Goal: Transaction & Acquisition: Purchase product/service

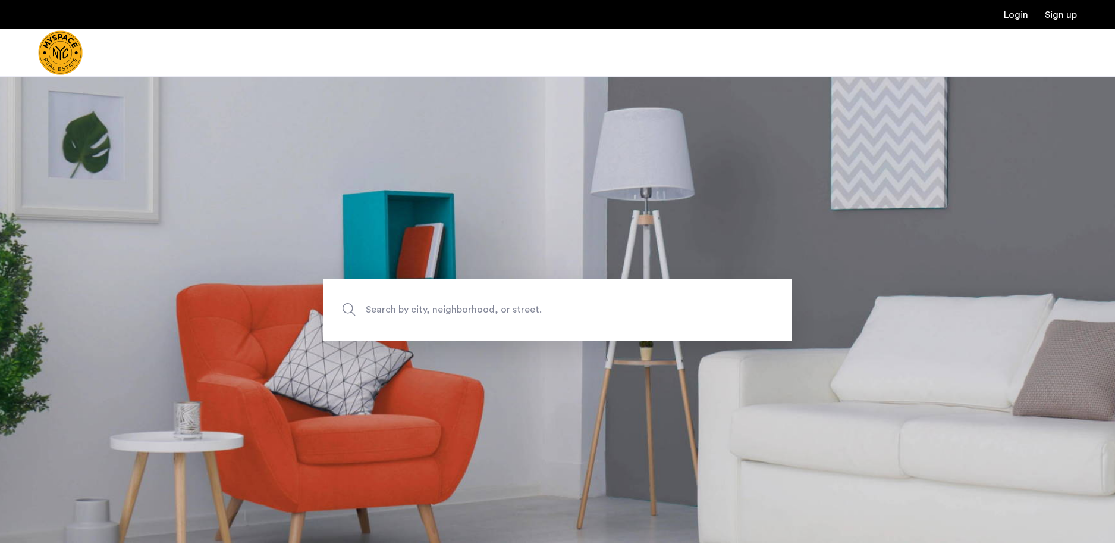
click at [421, 307] on span "Search by city, neighborhood, or street." at bounding box center [530, 310] width 328 height 16
click at [421, 307] on input "Search by city, neighborhood, or street." at bounding box center [557, 309] width 469 height 62
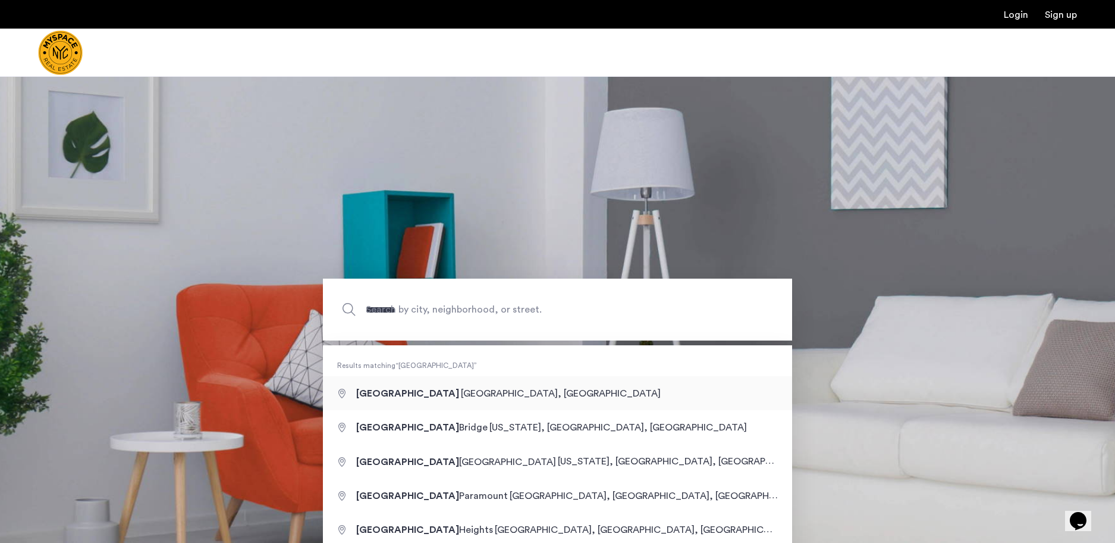
type input "**********"
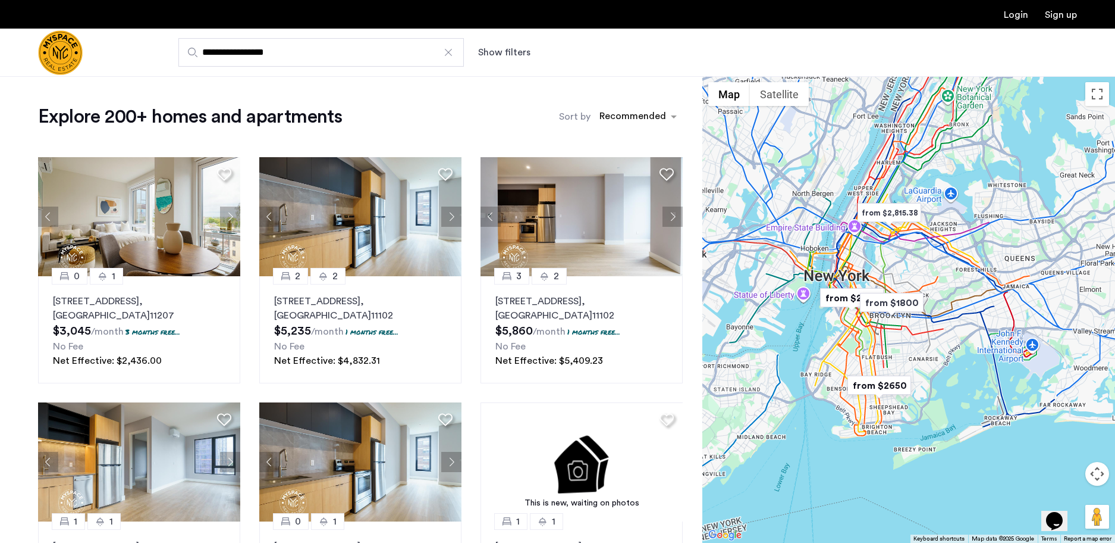
click at [500, 51] on button "Show filters" at bounding box center [504, 52] width 52 height 14
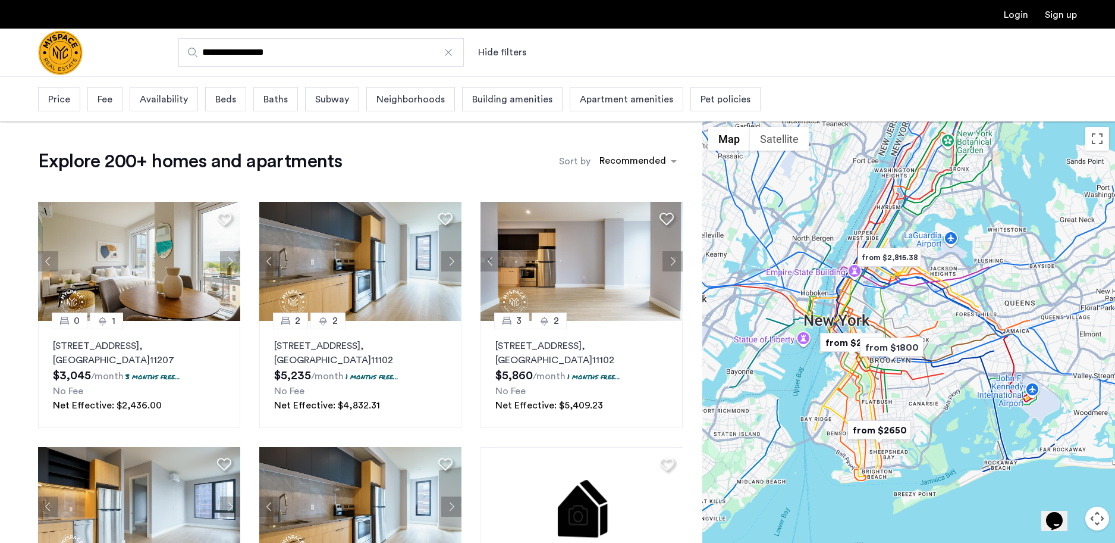
click at [213, 103] on div "Beds" at bounding box center [225, 99] width 41 height 24
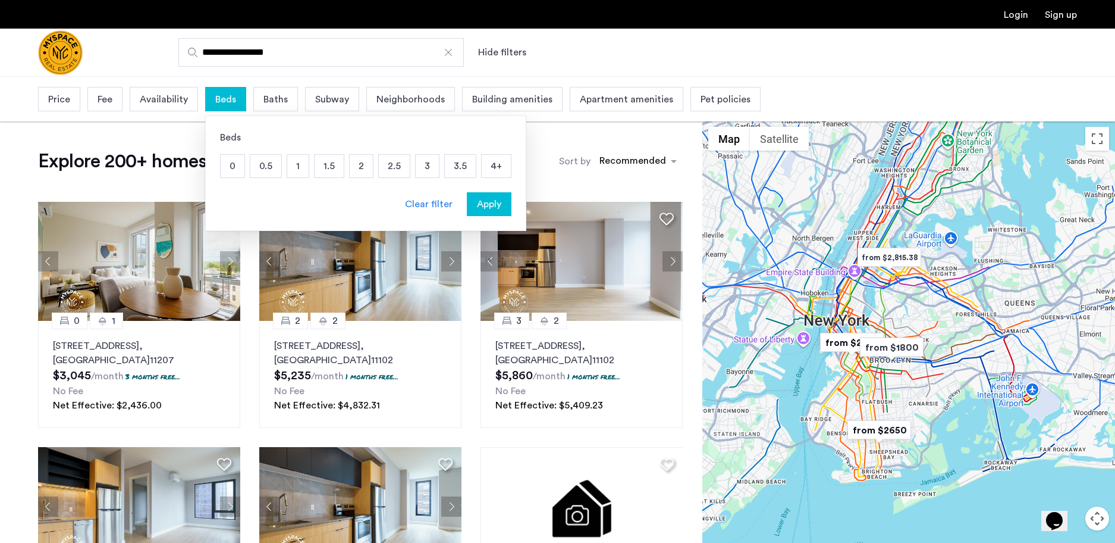
click at [361, 170] on p "2" at bounding box center [361, 166] width 23 height 23
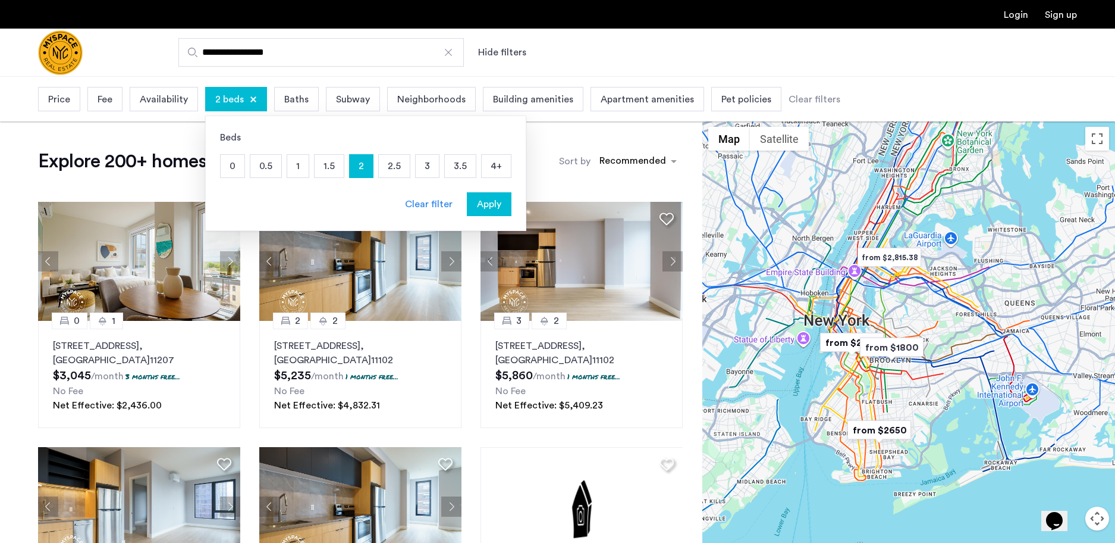
click at [497, 205] on span "Apply" at bounding box center [489, 204] width 24 height 14
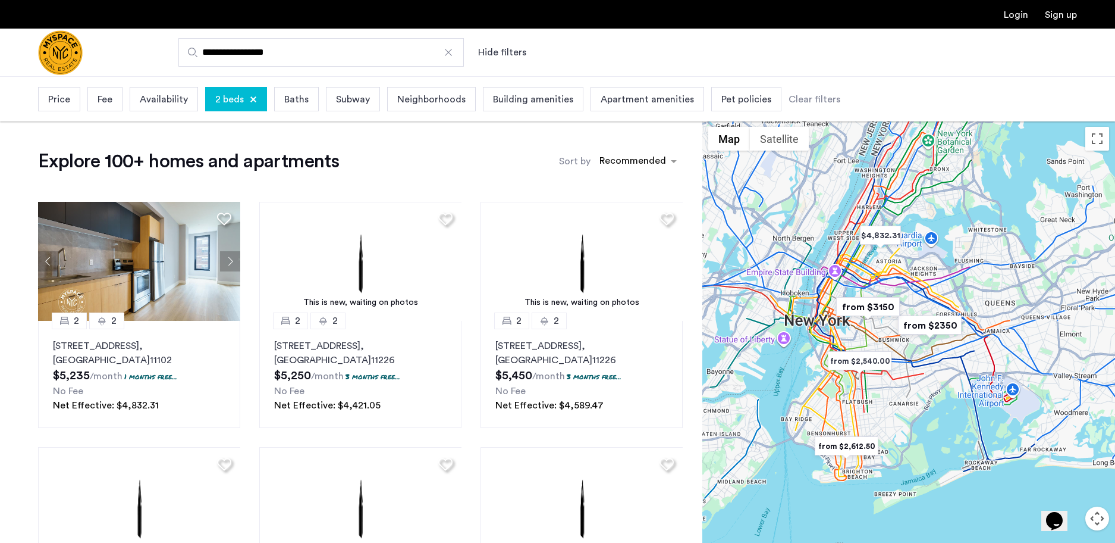
click at [61, 98] on span "Price" at bounding box center [59, 99] width 22 height 14
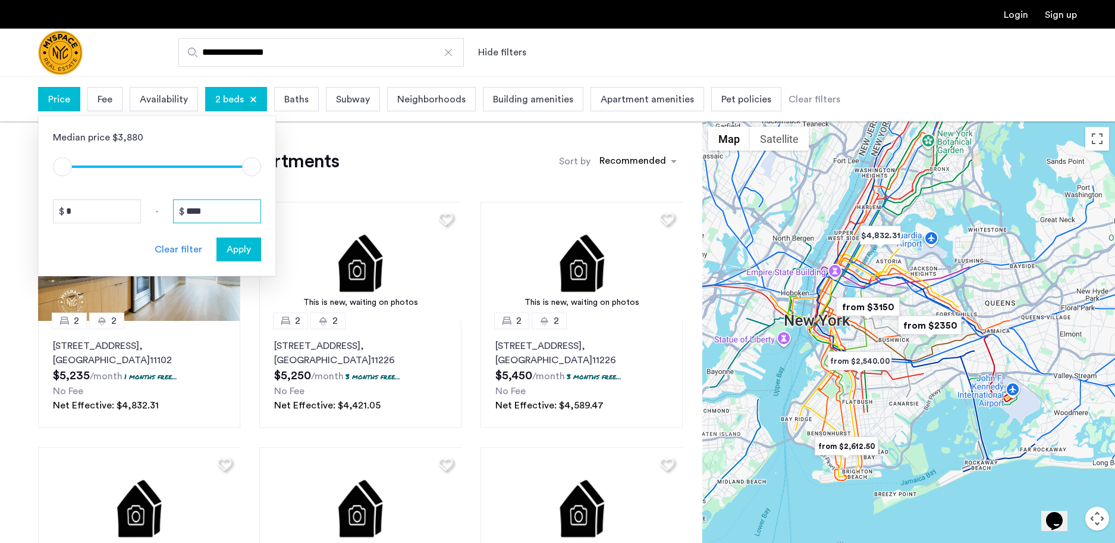
click at [206, 219] on input "****" at bounding box center [217, 211] width 88 height 24
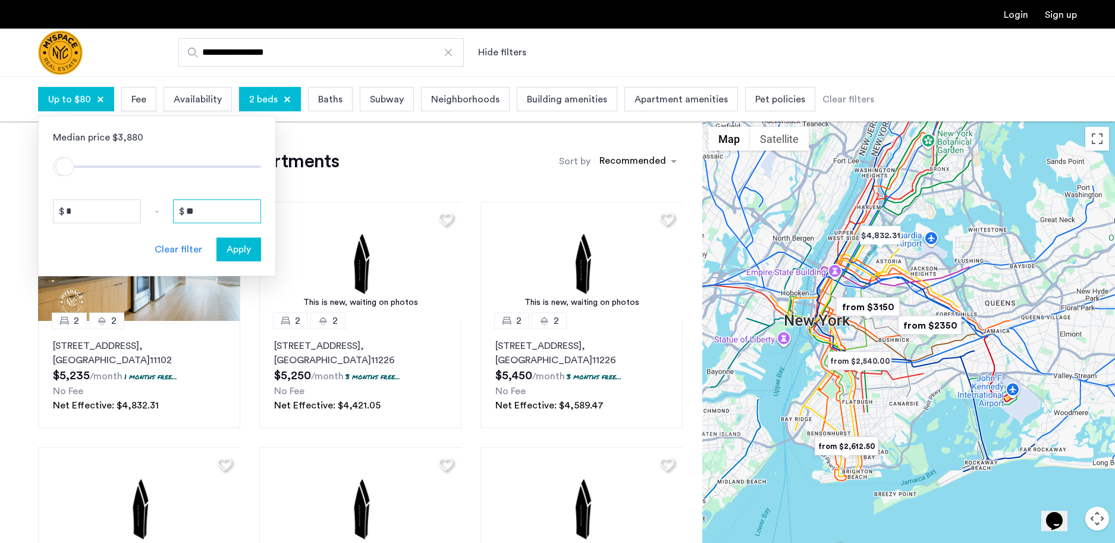
type input "*"
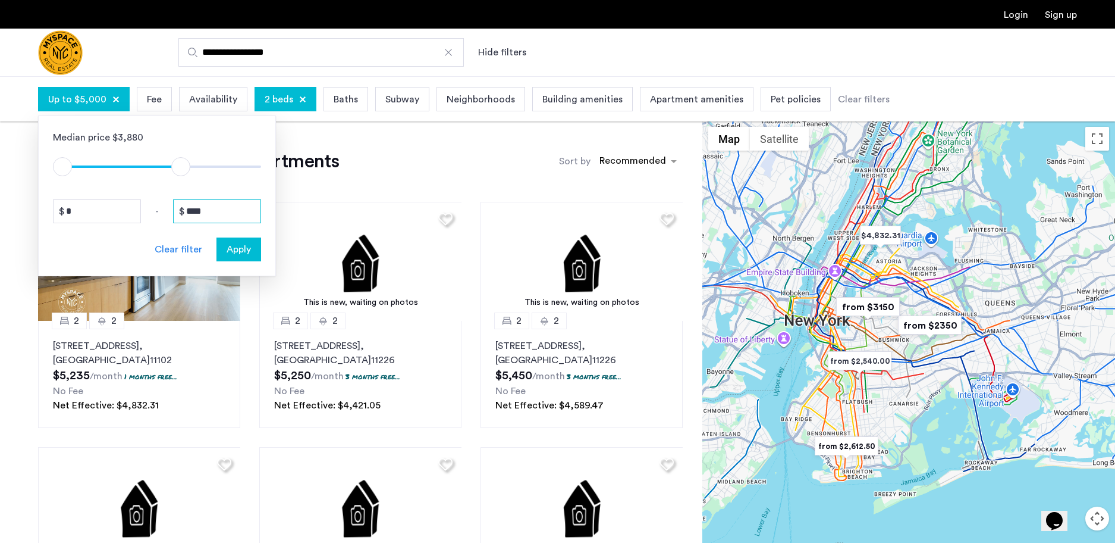
type input "****"
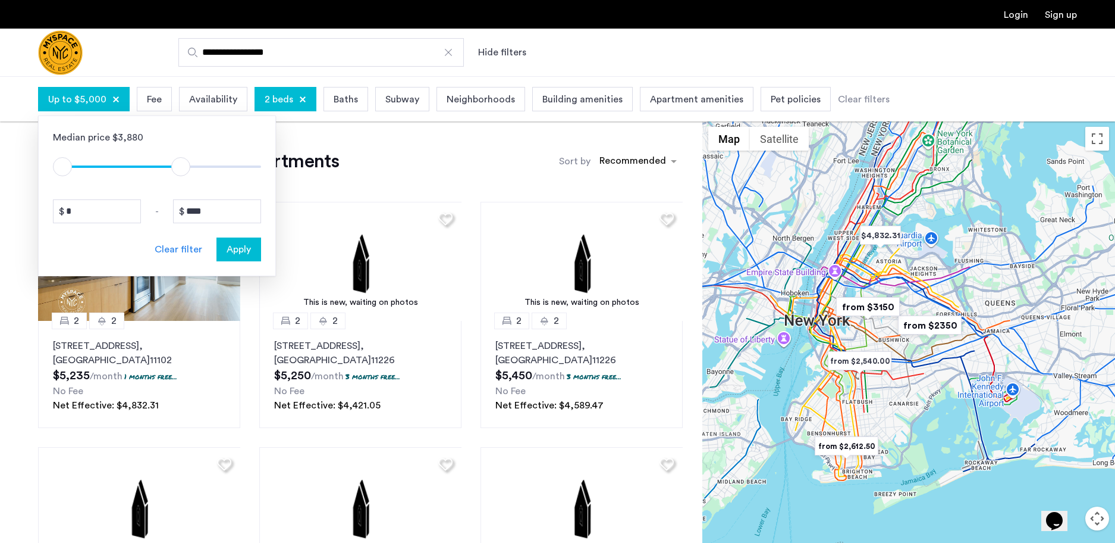
click at [235, 251] on span "Apply" at bounding box center [239, 249] width 24 height 14
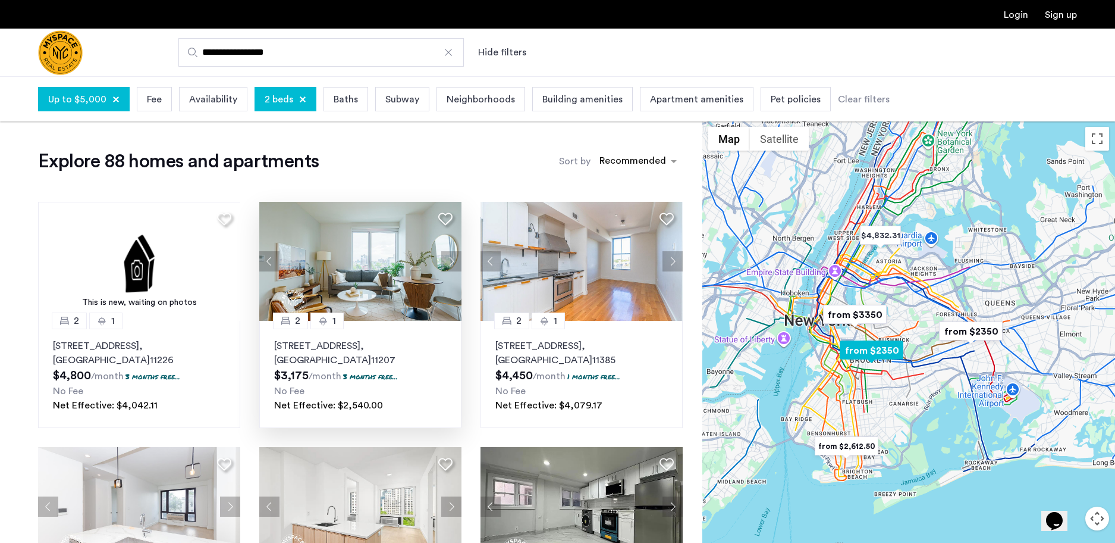
click at [292, 319] on div "2" at bounding box center [290, 320] width 35 height 17
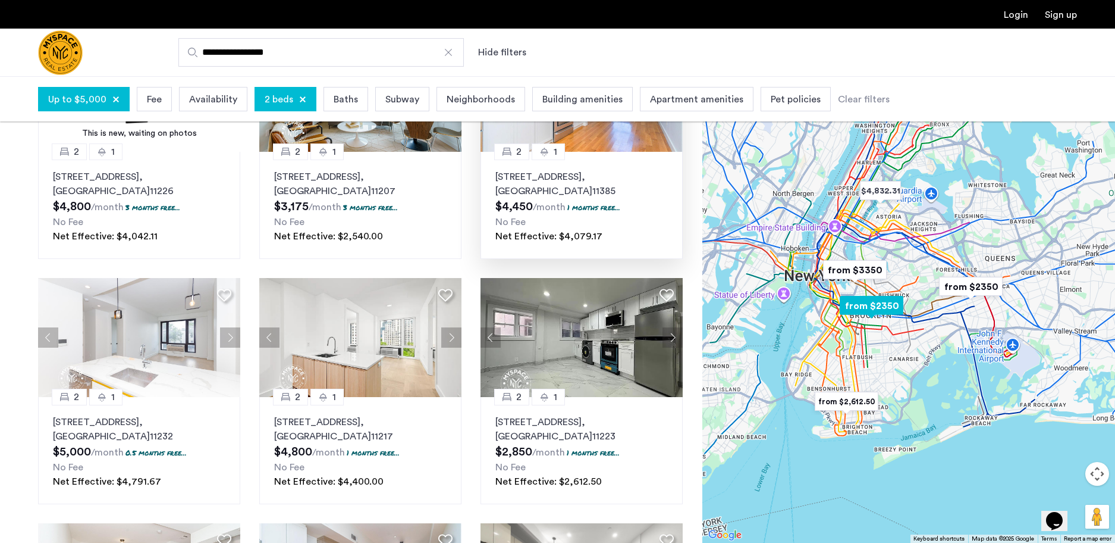
scroll to position [180, 0]
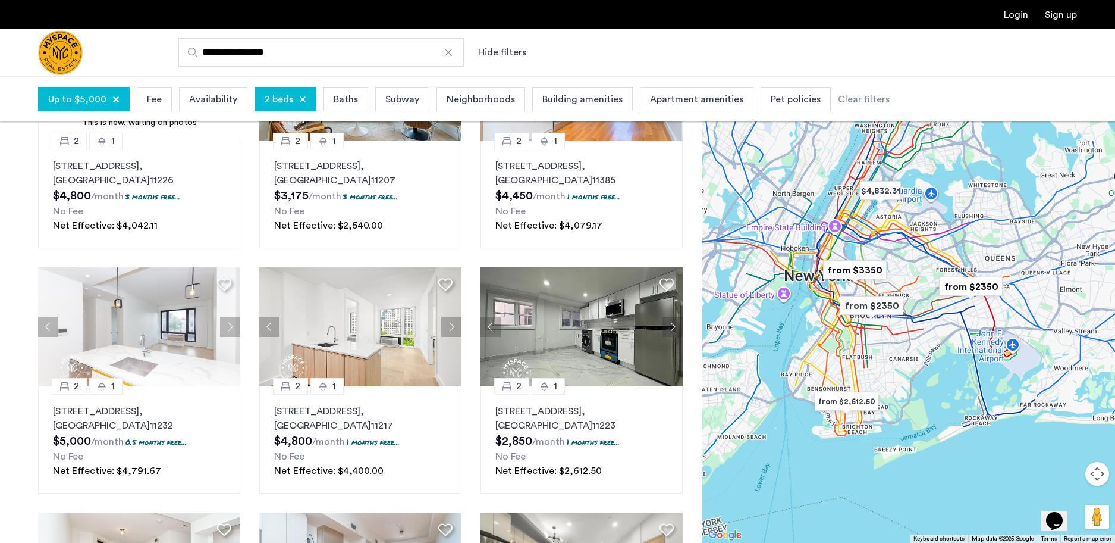
click at [870, 268] on img "from $3350" at bounding box center [855, 269] width 73 height 27
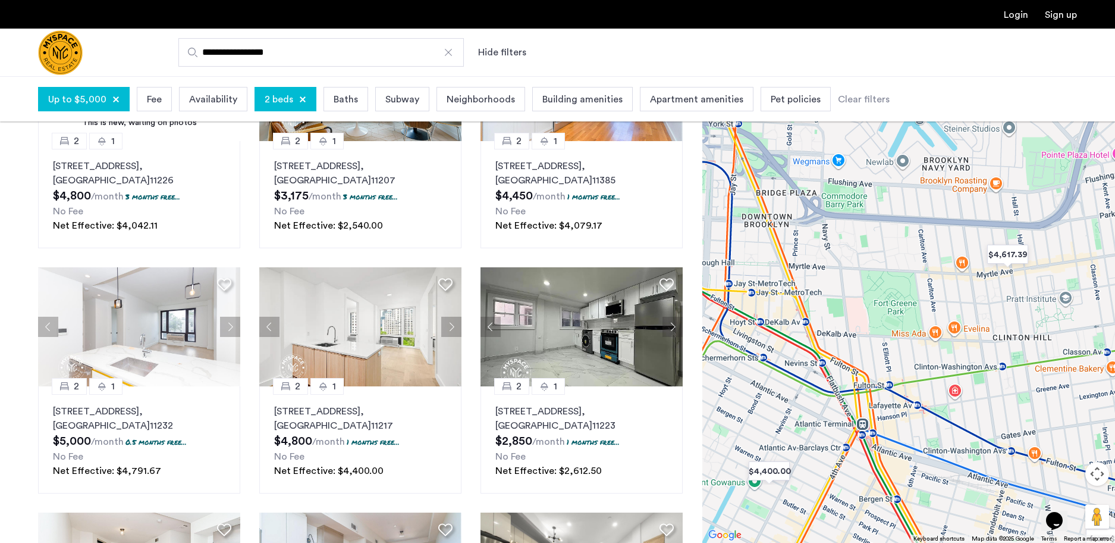
drag, startPoint x: 850, startPoint y: 377, endPoint x: 1032, endPoint y: 162, distance: 281.5
click at [1032, 162] on div "To navigate, press the arrow keys." at bounding box center [909, 309] width 413 height 466
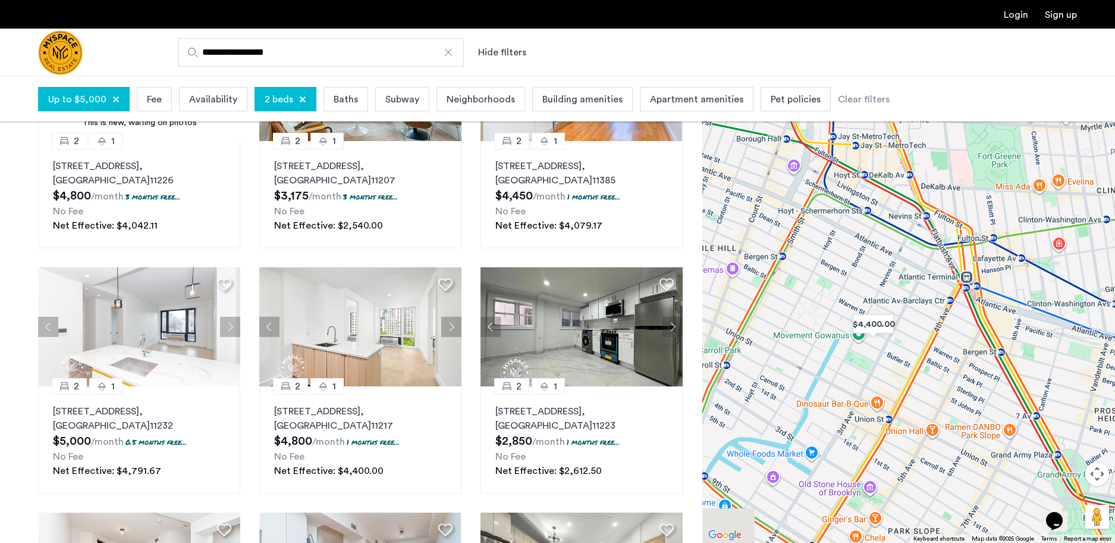
drag, startPoint x: 758, startPoint y: 418, endPoint x: 865, endPoint y: 269, distance: 183.3
click at [865, 269] on div "To navigate, press the arrow keys." at bounding box center [909, 309] width 413 height 466
click at [886, 327] on img "$4,400.00" at bounding box center [873, 324] width 51 height 27
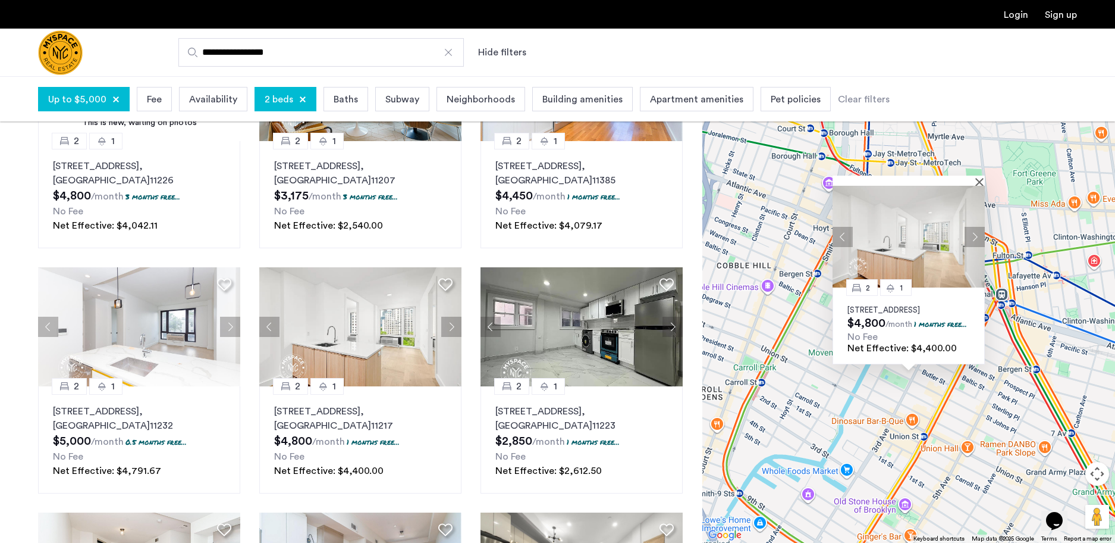
click at [866, 284] on span "2" at bounding box center [868, 288] width 4 height 8
click at [899, 240] on img at bounding box center [909, 237] width 152 height 102
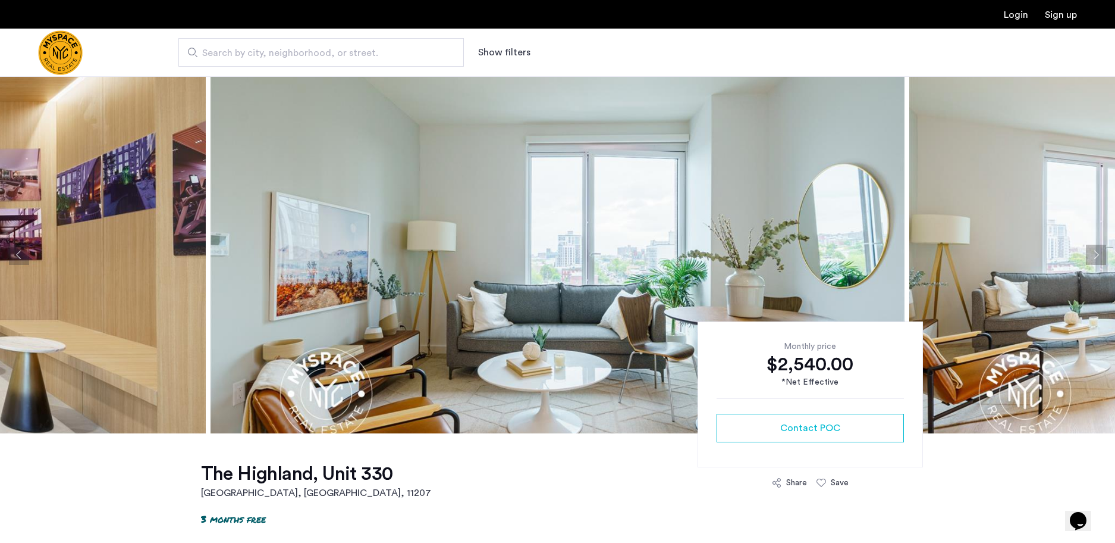
click at [1105, 253] on button "Next apartment" at bounding box center [1096, 255] width 20 height 20
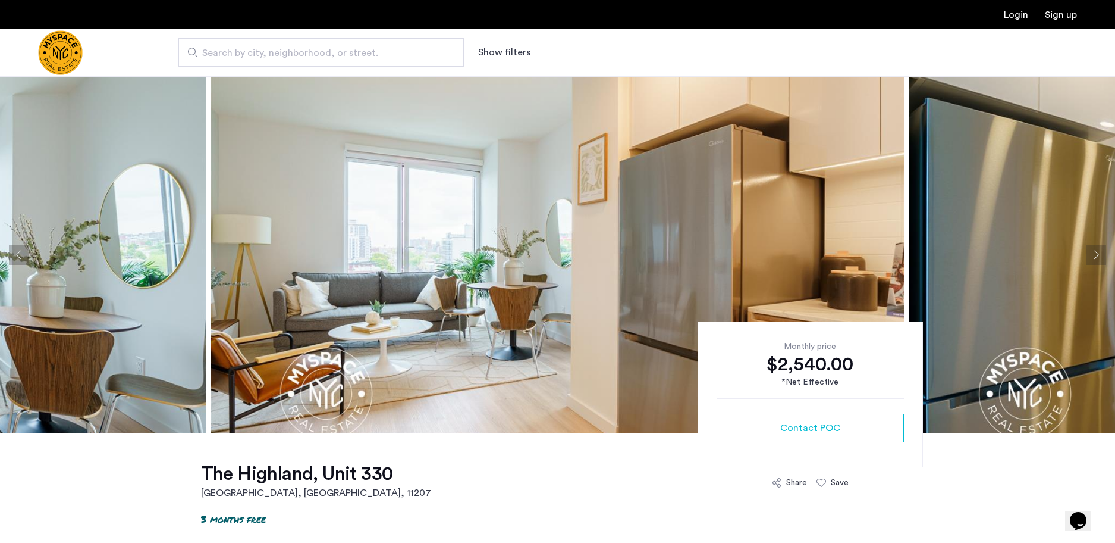
click at [1095, 252] on button "Next apartment" at bounding box center [1096, 255] width 20 height 20
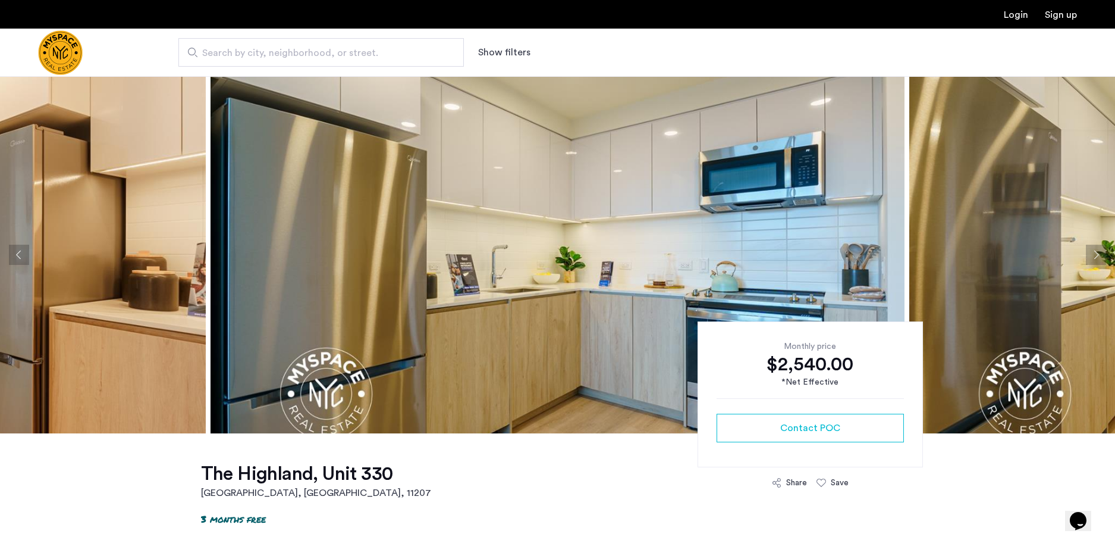
click at [1099, 256] on button "Next apartment" at bounding box center [1096, 255] width 20 height 20
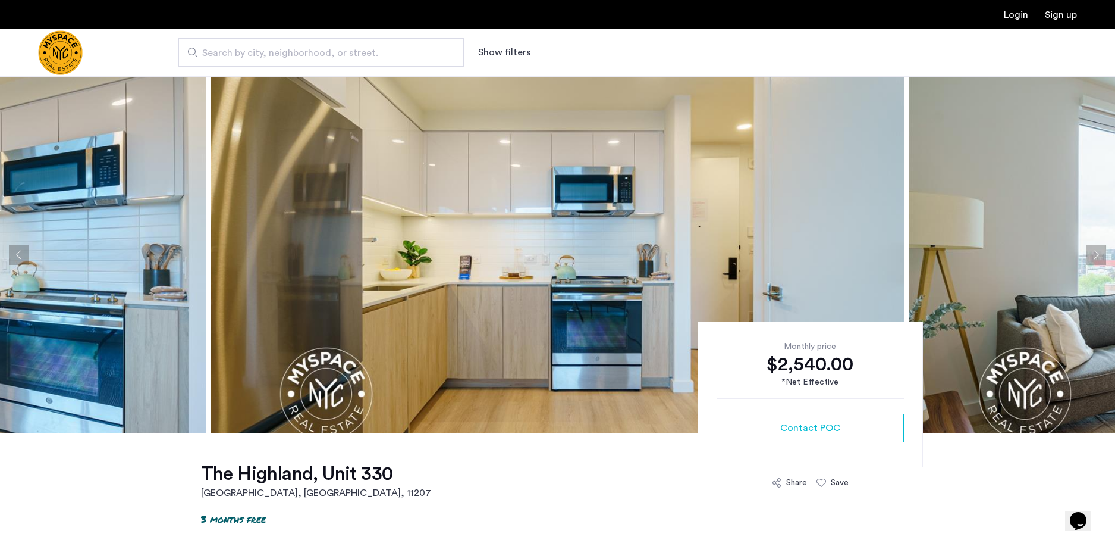
click at [1099, 256] on button "Next apartment" at bounding box center [1096, 255] width 20 height 20
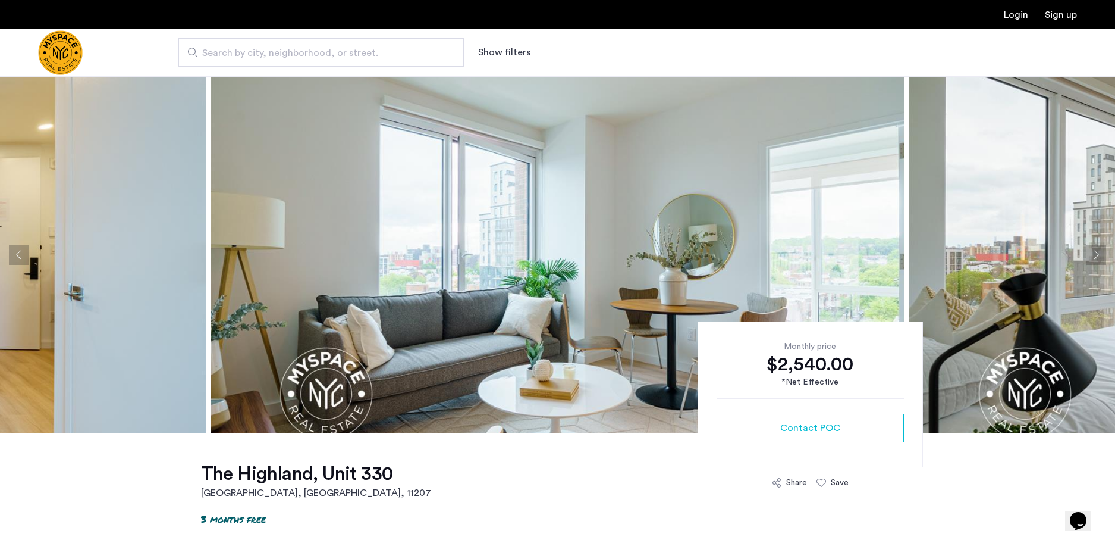
click at [1099, 256] on button "Next apartment" at bounding box center [1096, 255] width 20 height 20
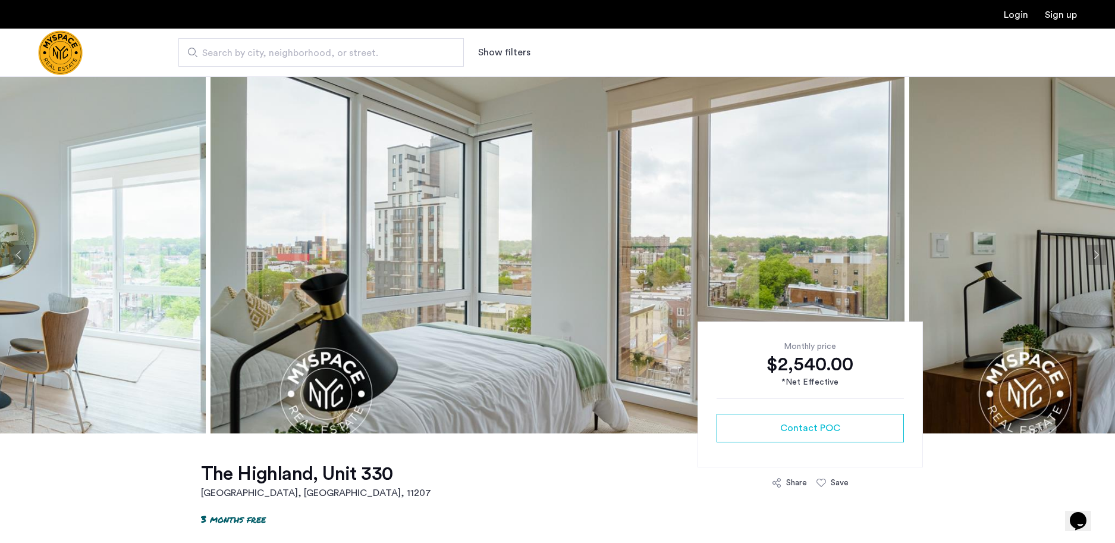
click at [1099, 254] on button "Next apartment" at bounding box center [1096, 255] width 20 height 20
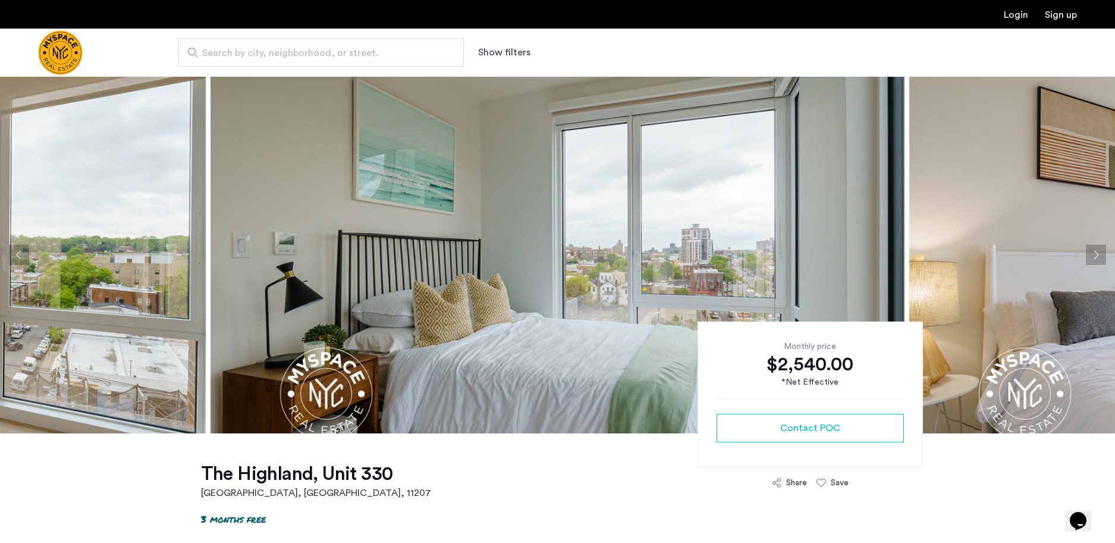
click at [1099, 254] on button "Next apartment" at bounding box center [1096, 255] width 20 height 20
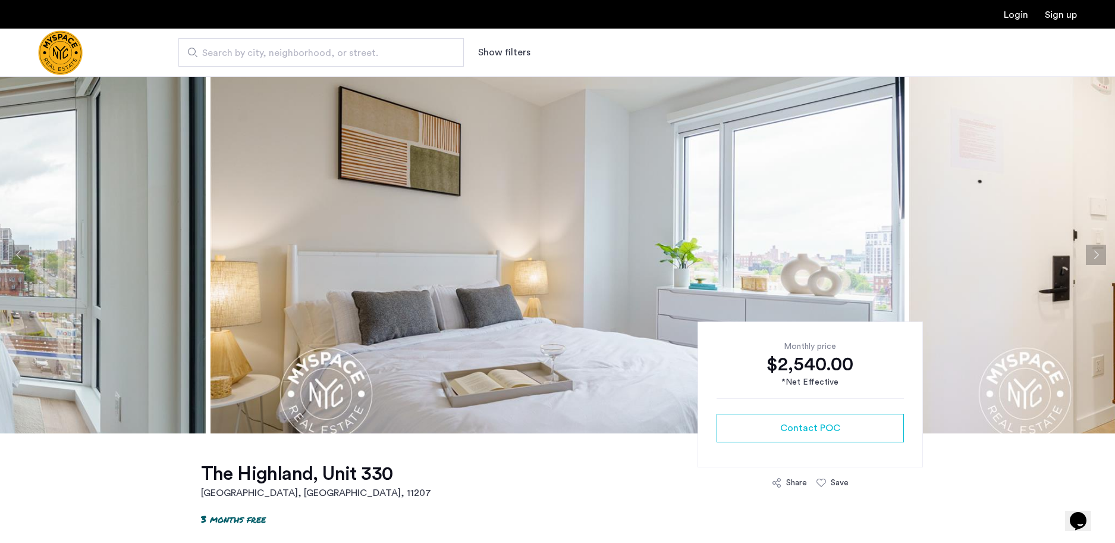
click at [1099, 254] on button "Next apartment" at bounding box center [1096, 255] width 20 height 20
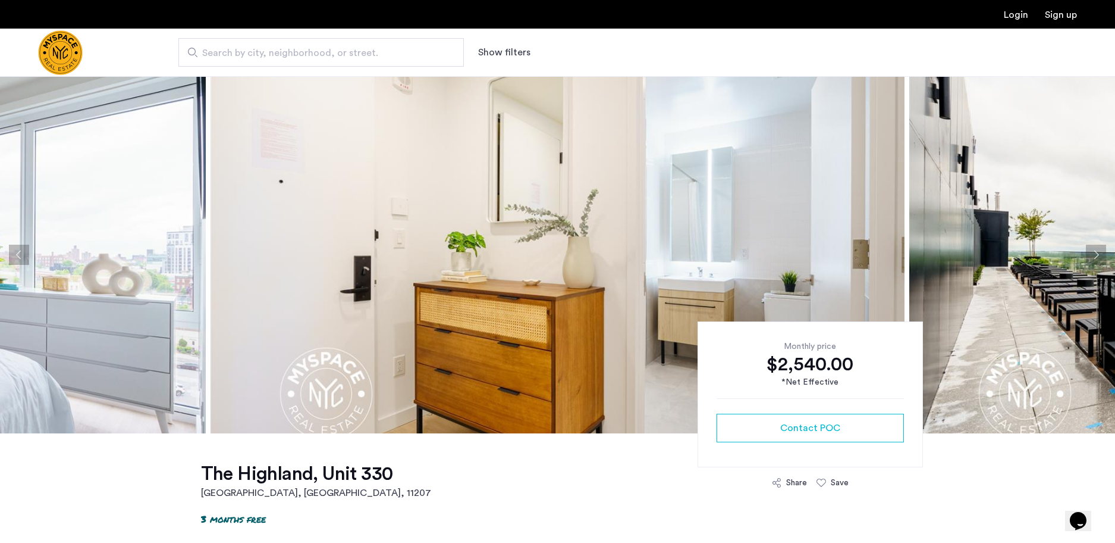
click at [1099, 254] on button "Next apartment" at bounding box center [1096, 255] width 20 height 20
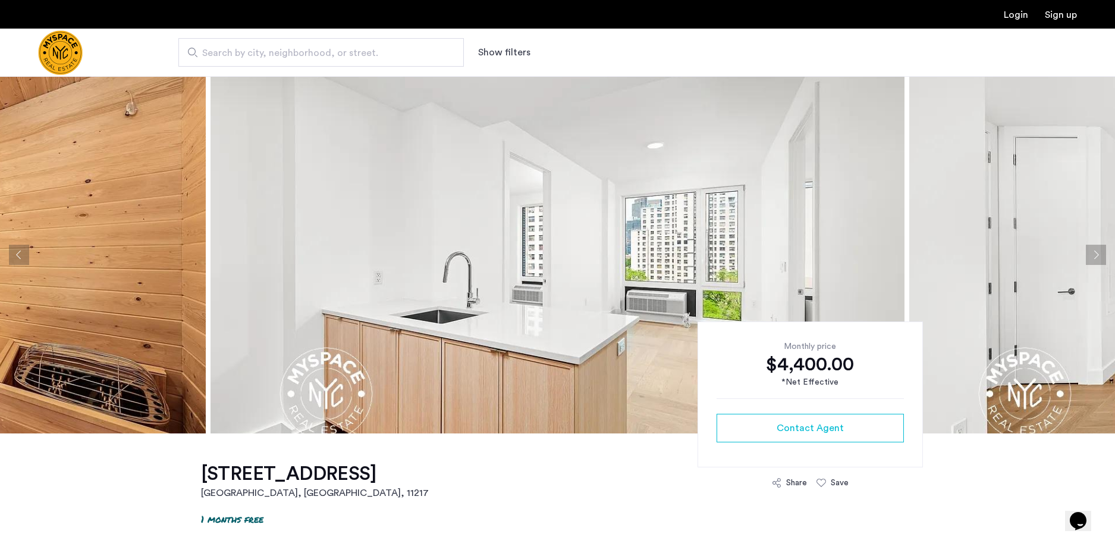
click at [1104, 252] on button "Next apartment" at bounding box center [1096, 255] width 20 height 20
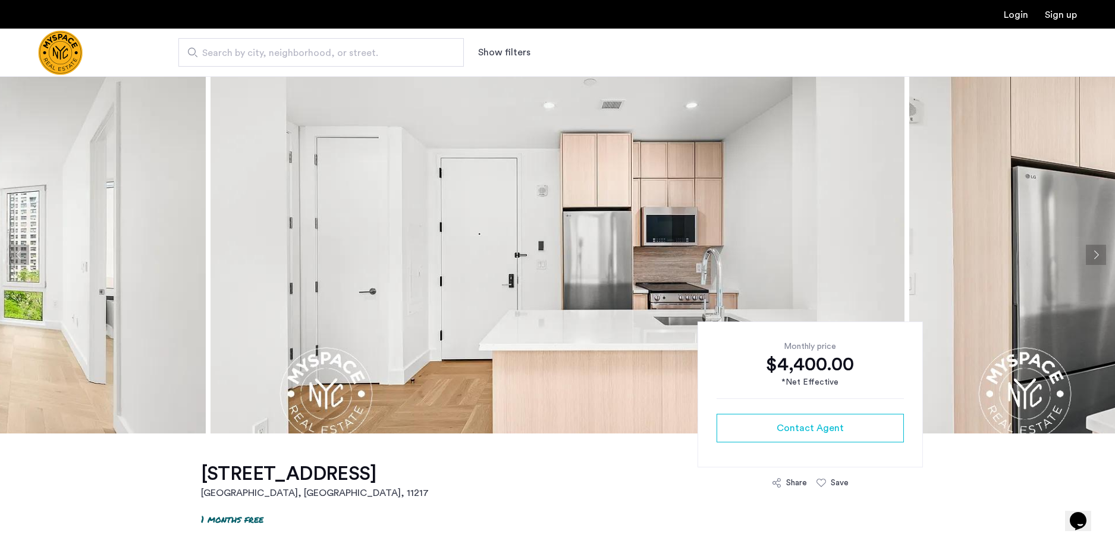
click at [1104, 252] on button "Next apartment" at bounding box center [1096, 255] width 20 height 20
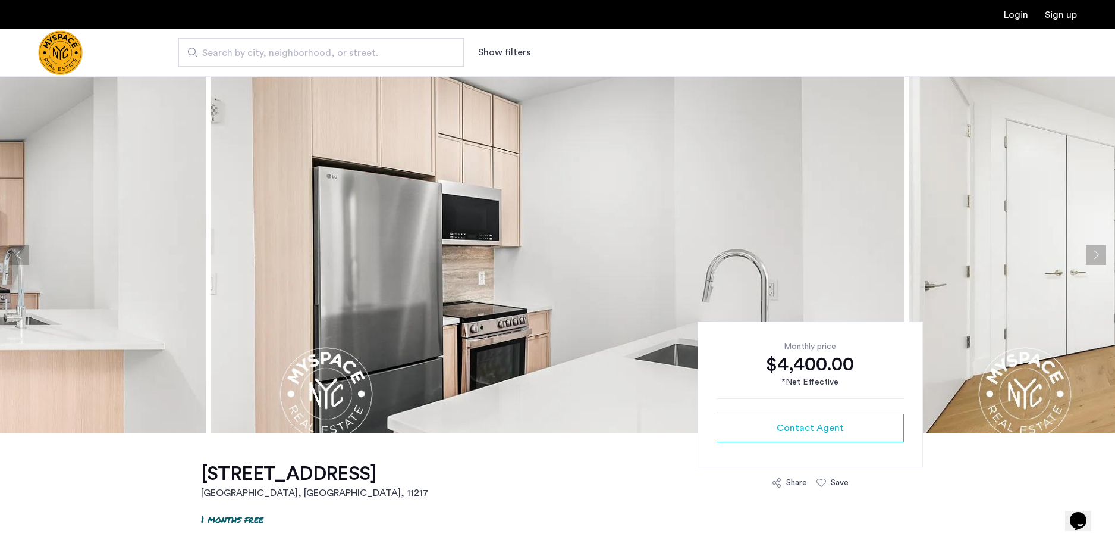
click at [1104, 252] on button "Next apartment" at bounding box center [1096, 255] width 20 height 20
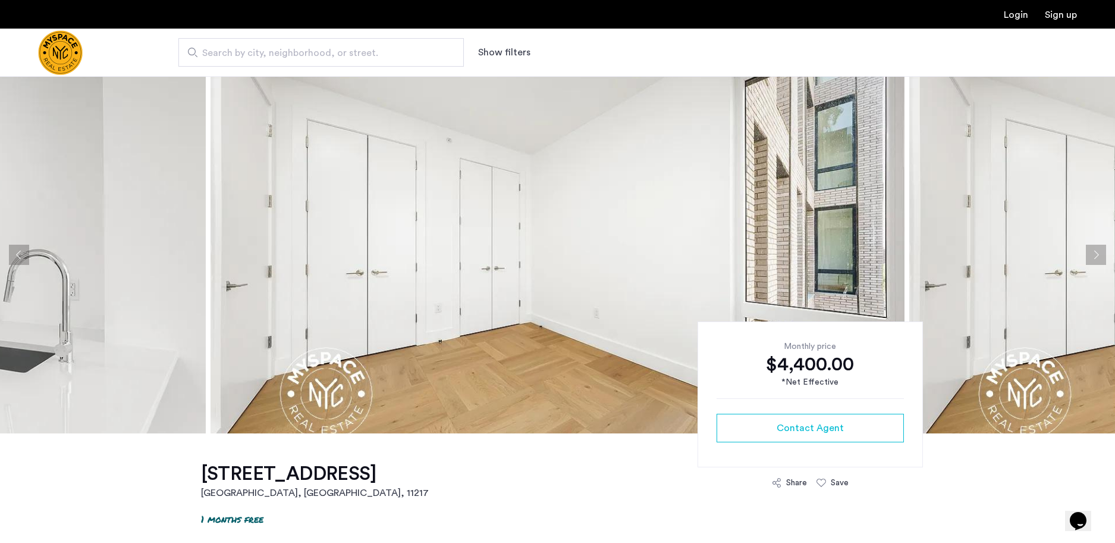
click at [1104, 252] on button "Next apartment" at bounding box center [1096, 255] width 20 height 20
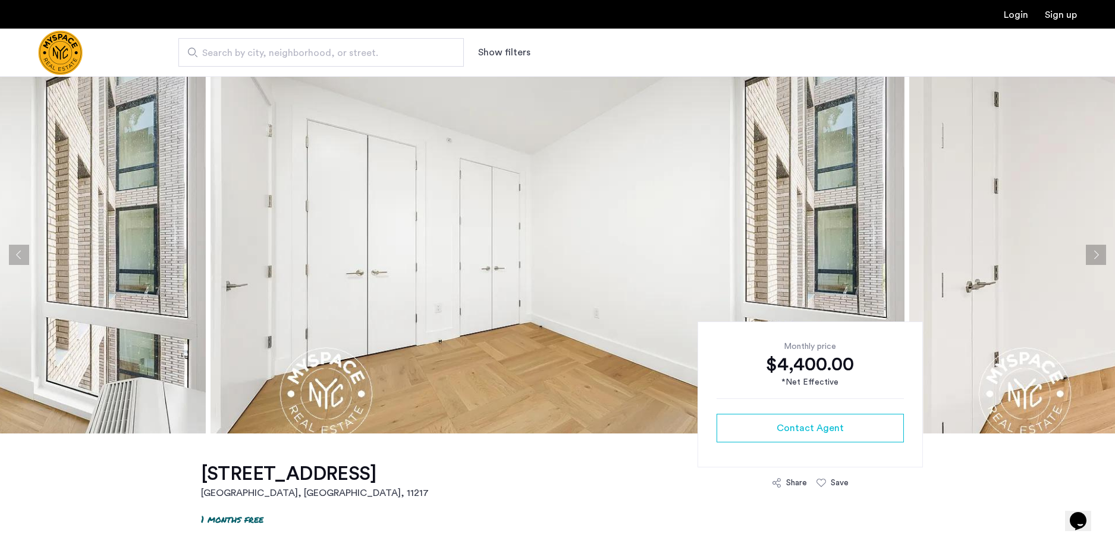
click at [1104, 252] on button "Next apartment" at bounding box center [1096, 255] width 20 height 20
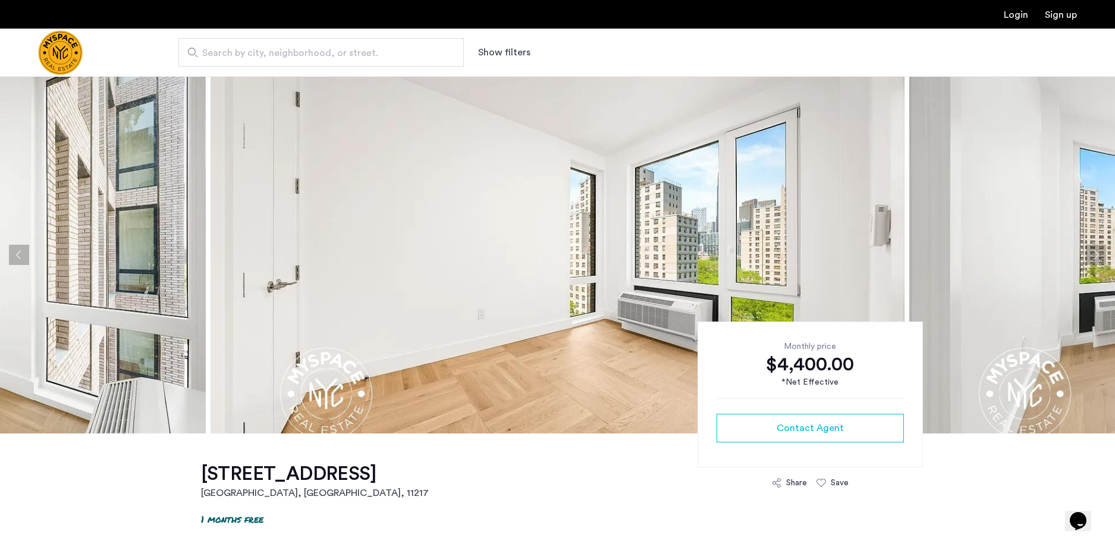
click at [1104, 252] on button "Next apartment" at bounding box center [1096, 255] width 20 height 20
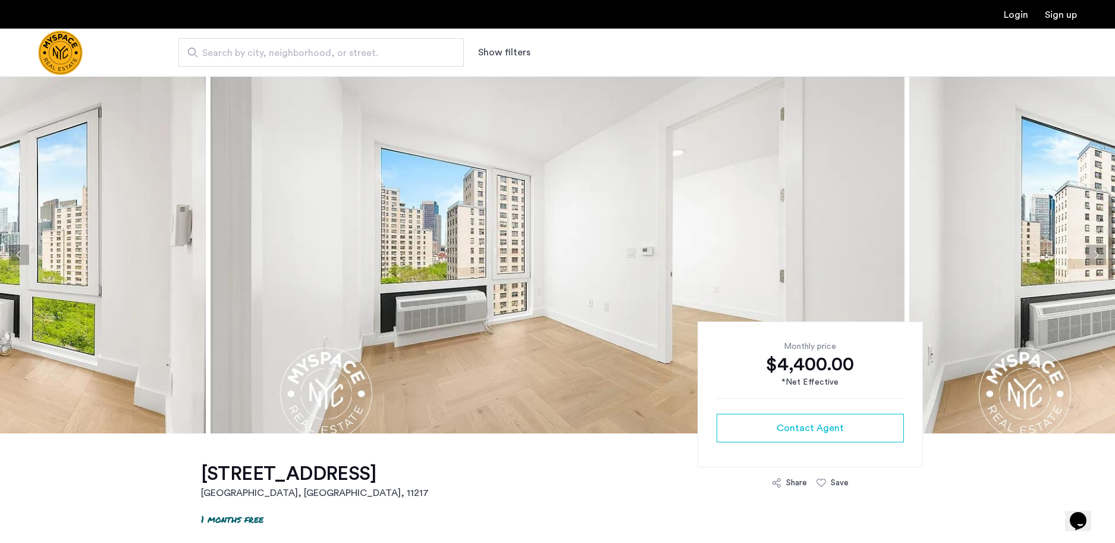
click at [1104, 252] on button "Next apartment" at bounding box center [1096, 255] width 20 height 20
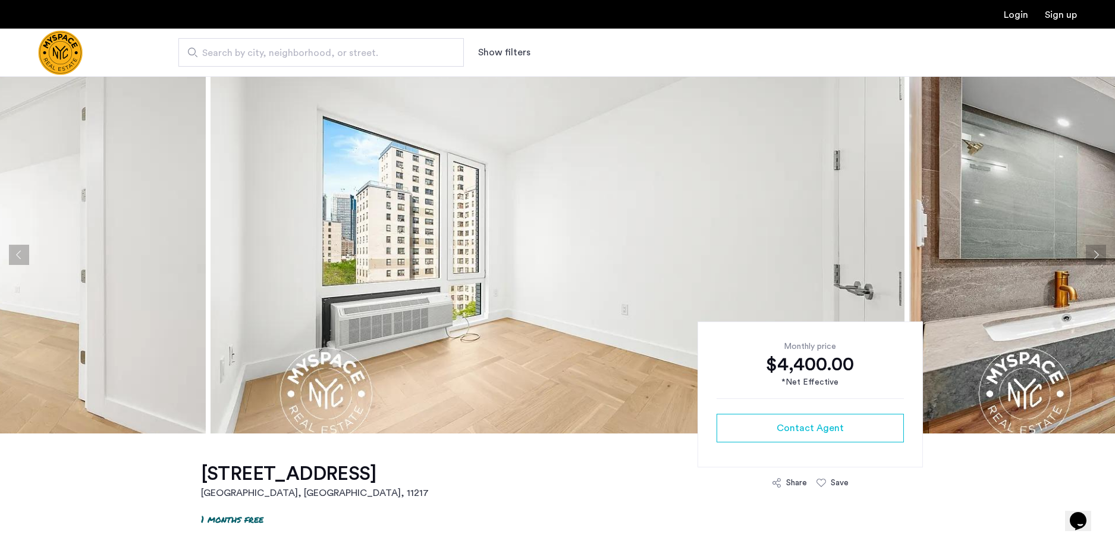
click at [1101, 252] on button "Next apartment" at bounding box center [1096, 255] width 20 height 20
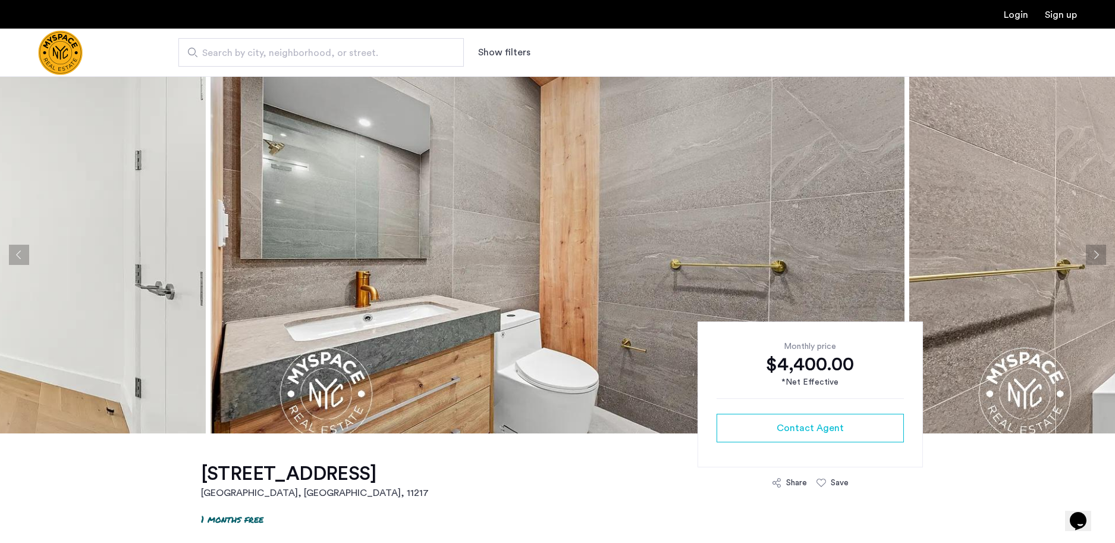
click at [1101, 252] on button "Next apartment" at bounding box center [1096, 255] width 20 height 20
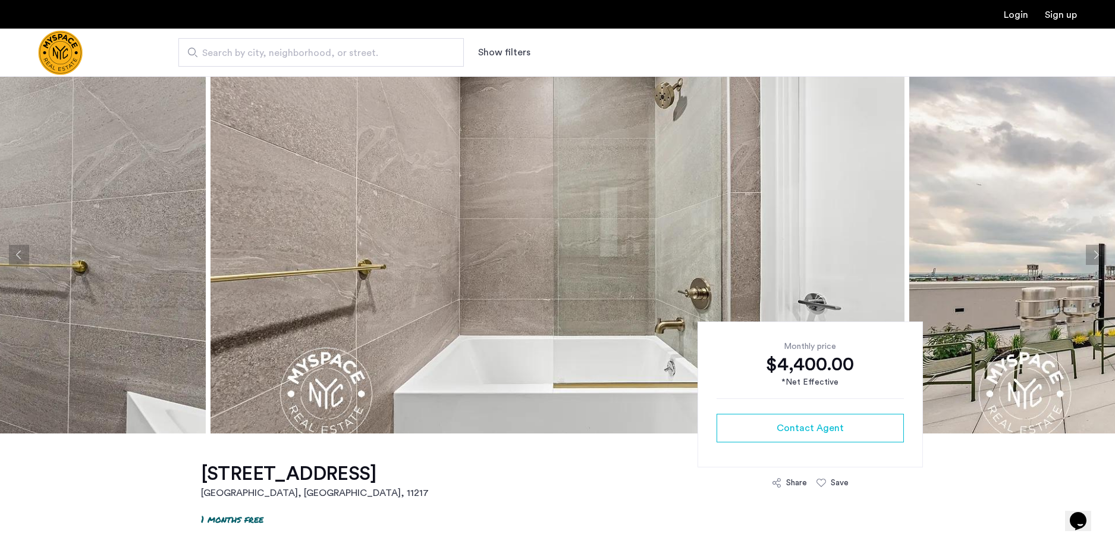
click at [1101, 252] on button "Next apartment" at bounding box center [1096, 255] width 20 height 20
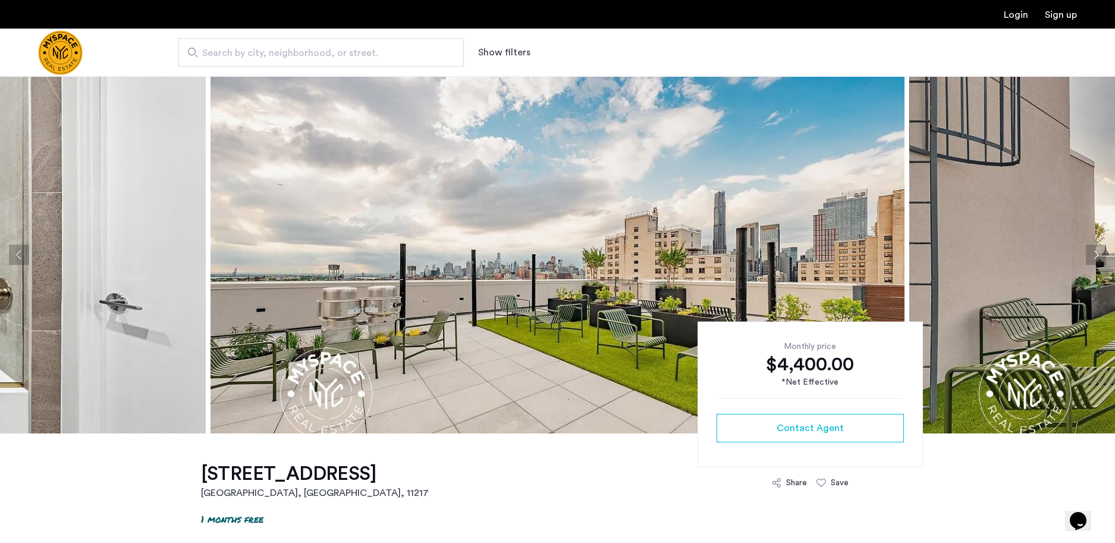
click at [1101, 252] on button "Next apartment" at bounding box center [1096, 255] width 20 height 20
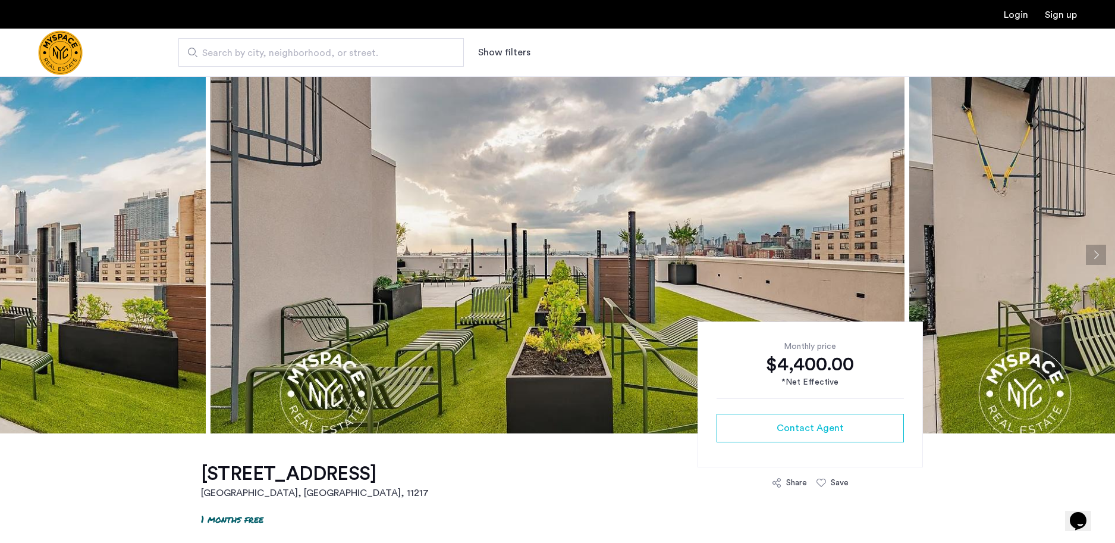
click at [1101, 252] on button "Next apartment" at bounding box center [1096, 255] width 20 height 20
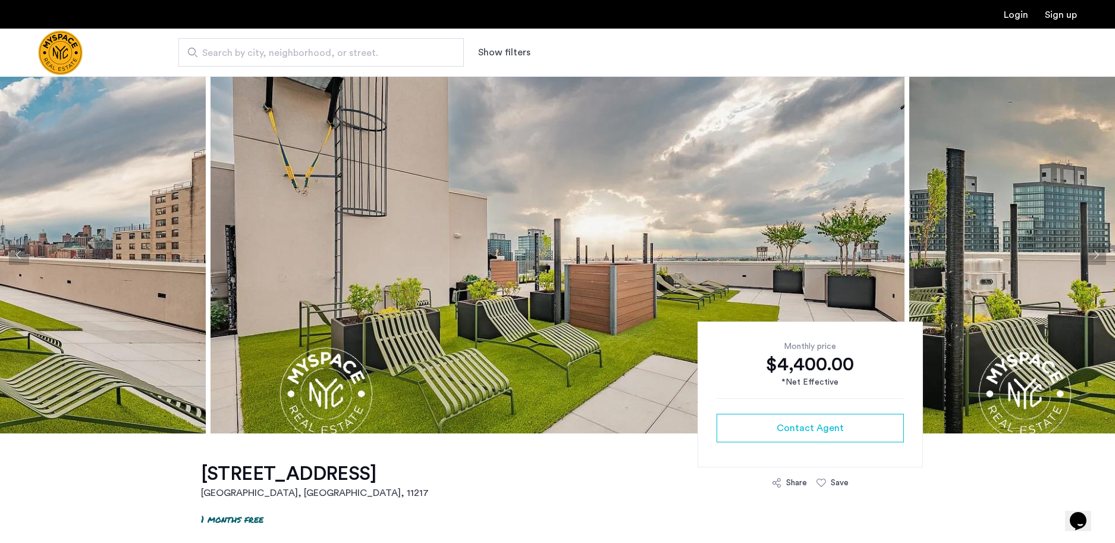
click at [1101, 252] on button "Next apartment" at bounding box center [1096, 255] width 20 height 20
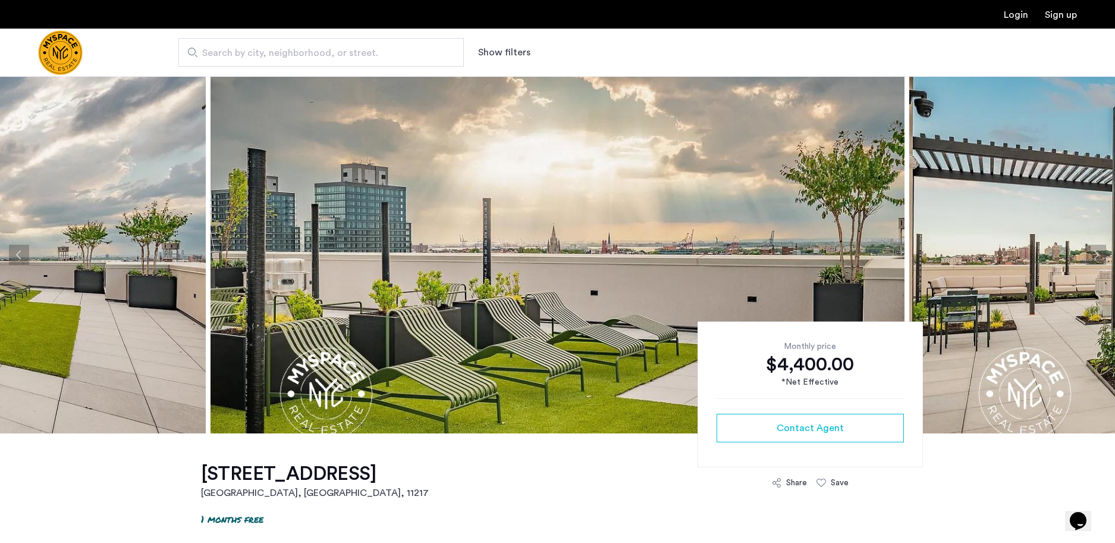
click at [1101, 252] on button "Next apartment" at bounding box center [1096, 255] width 20 height 20
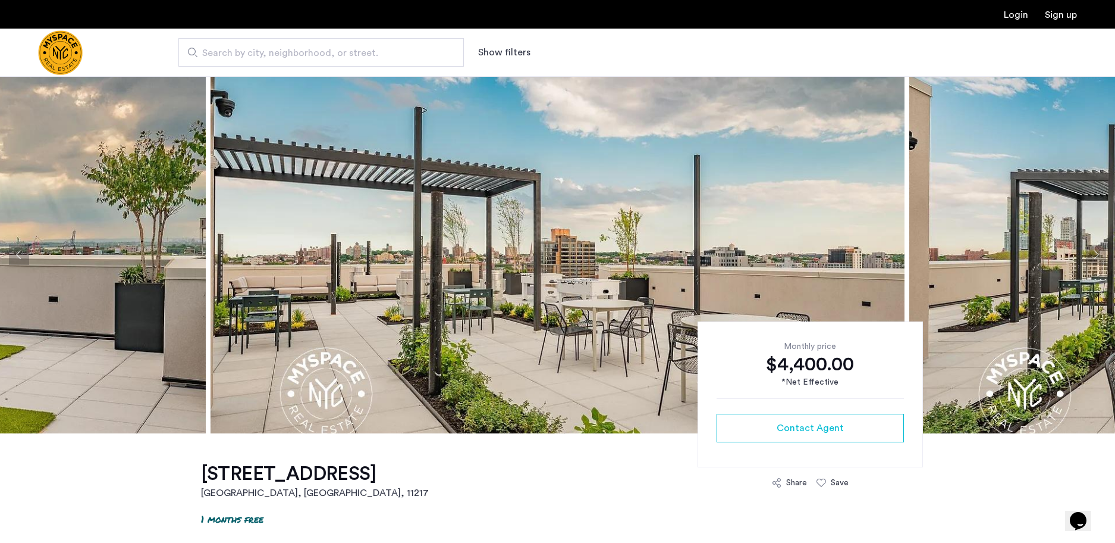
click at [1100, 252] on button "Next apartment" at bounding box center [1096, 255] width 20 height 20
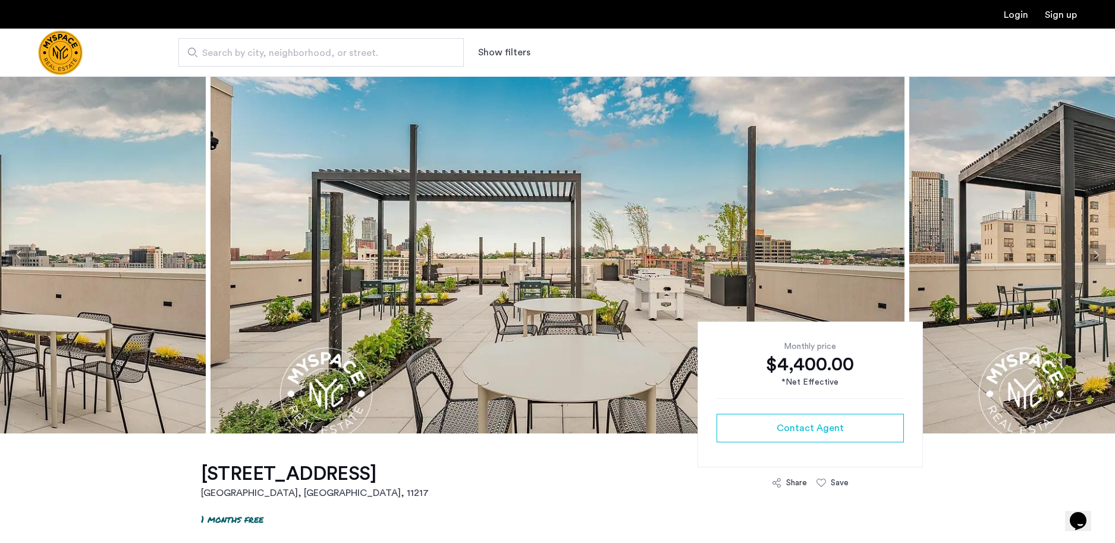
click at [1100, 252] on button "Next apartment" at bounding box center [1096, 255] width 20 height 20
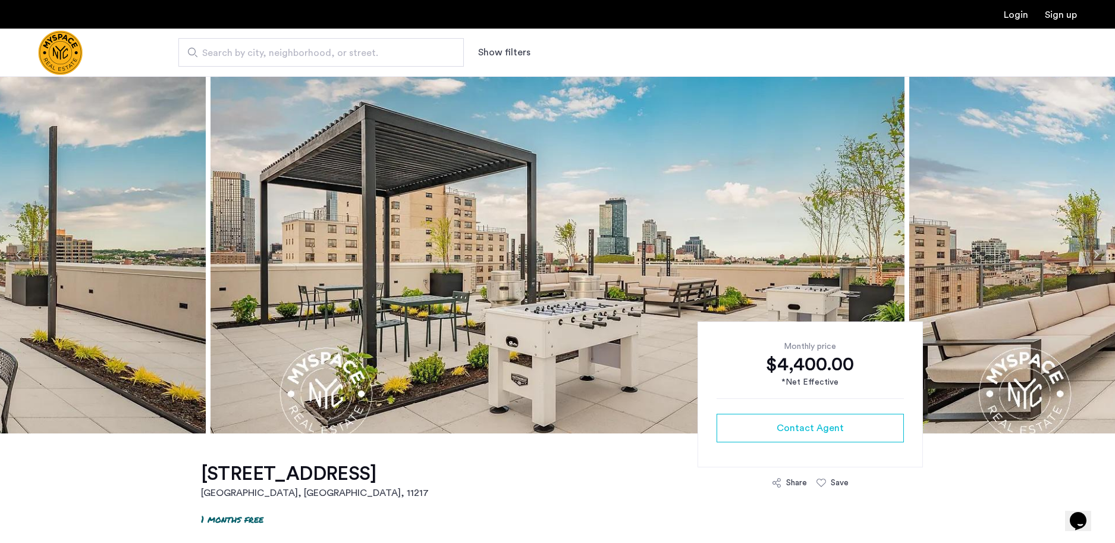
click at [1100, 252] on button "Next apartment" at bounding box center [1096, 255] width 20 height 20
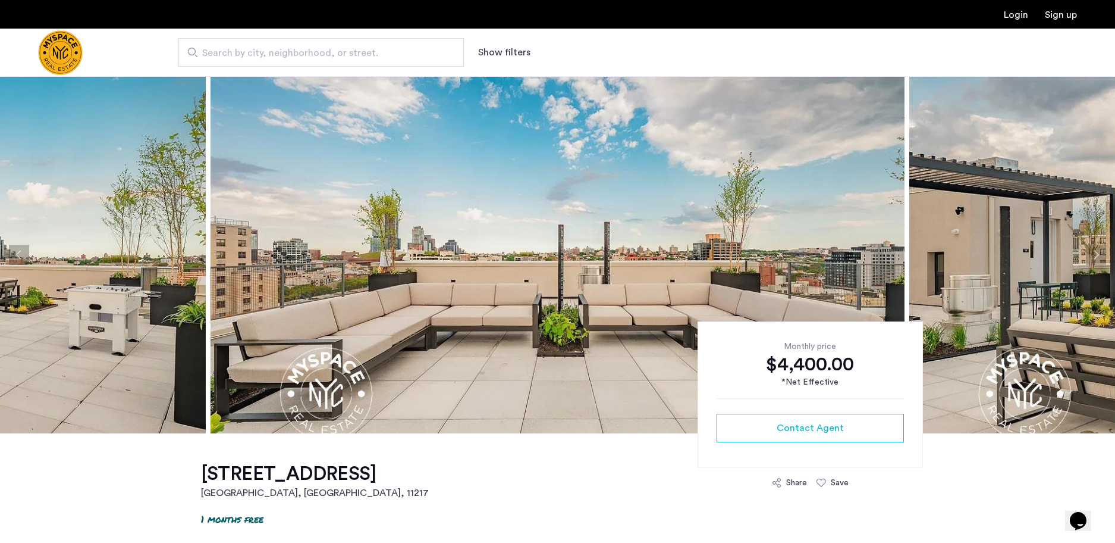
click at [1100, 252] on button "Next apartment" at bounding box center [1096, 255] width 20 height 20
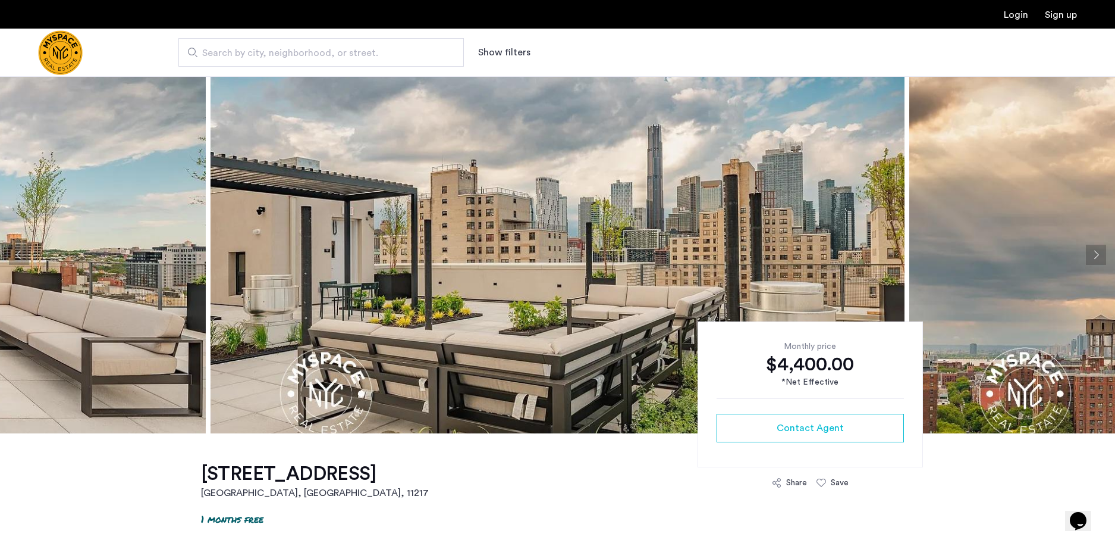
click at [1100, 252] on button "Next apartment" at bounding box center [1096, 255] width 20 height 20
